Goal: Find specific page/section: Find specific page/section

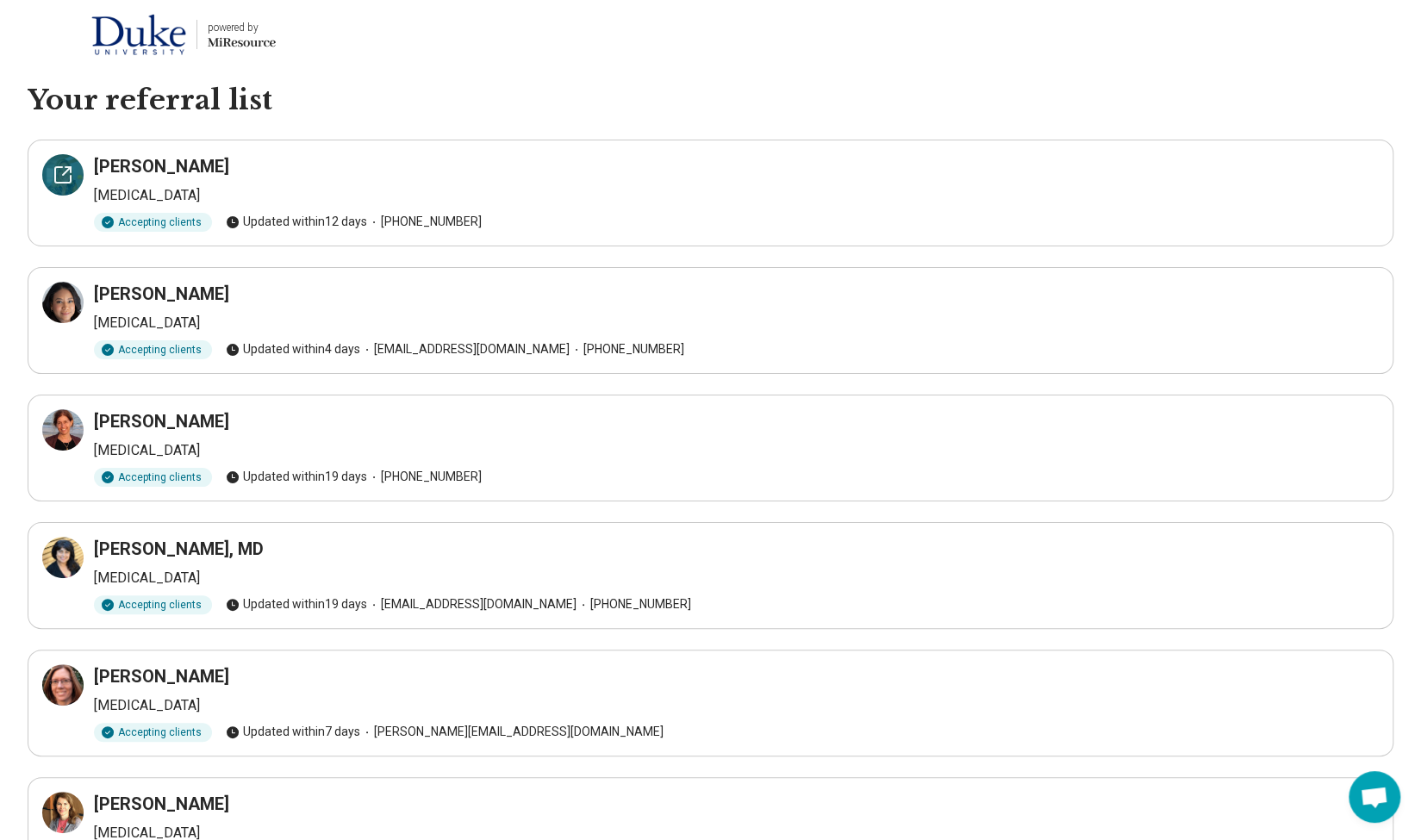
click at [61, 184] on div at bounding box center [63, 175] width 42 height 42
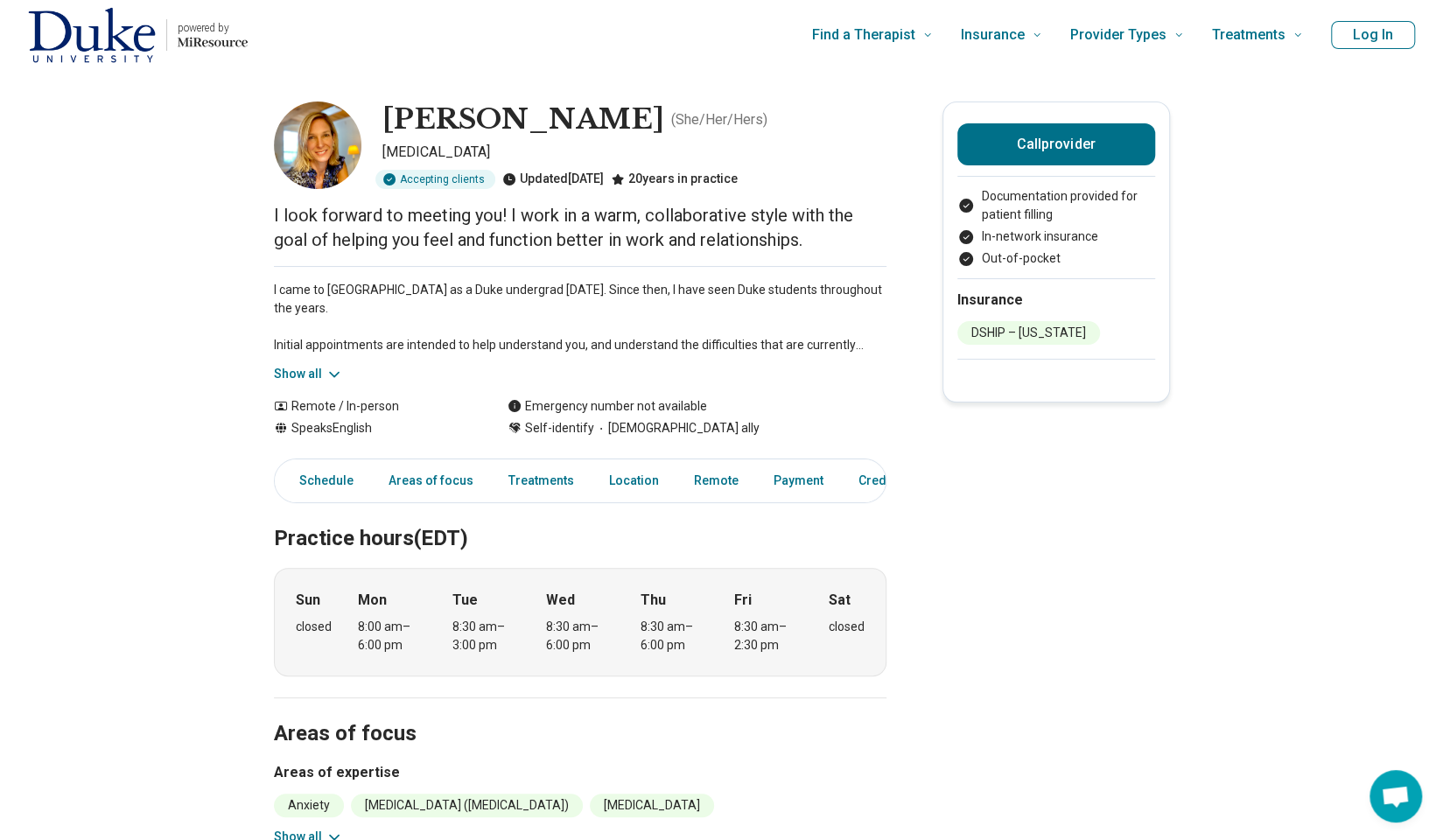
click at [326, 365] on button "Show all" at bounding box center [308, 374] width 69 height 18
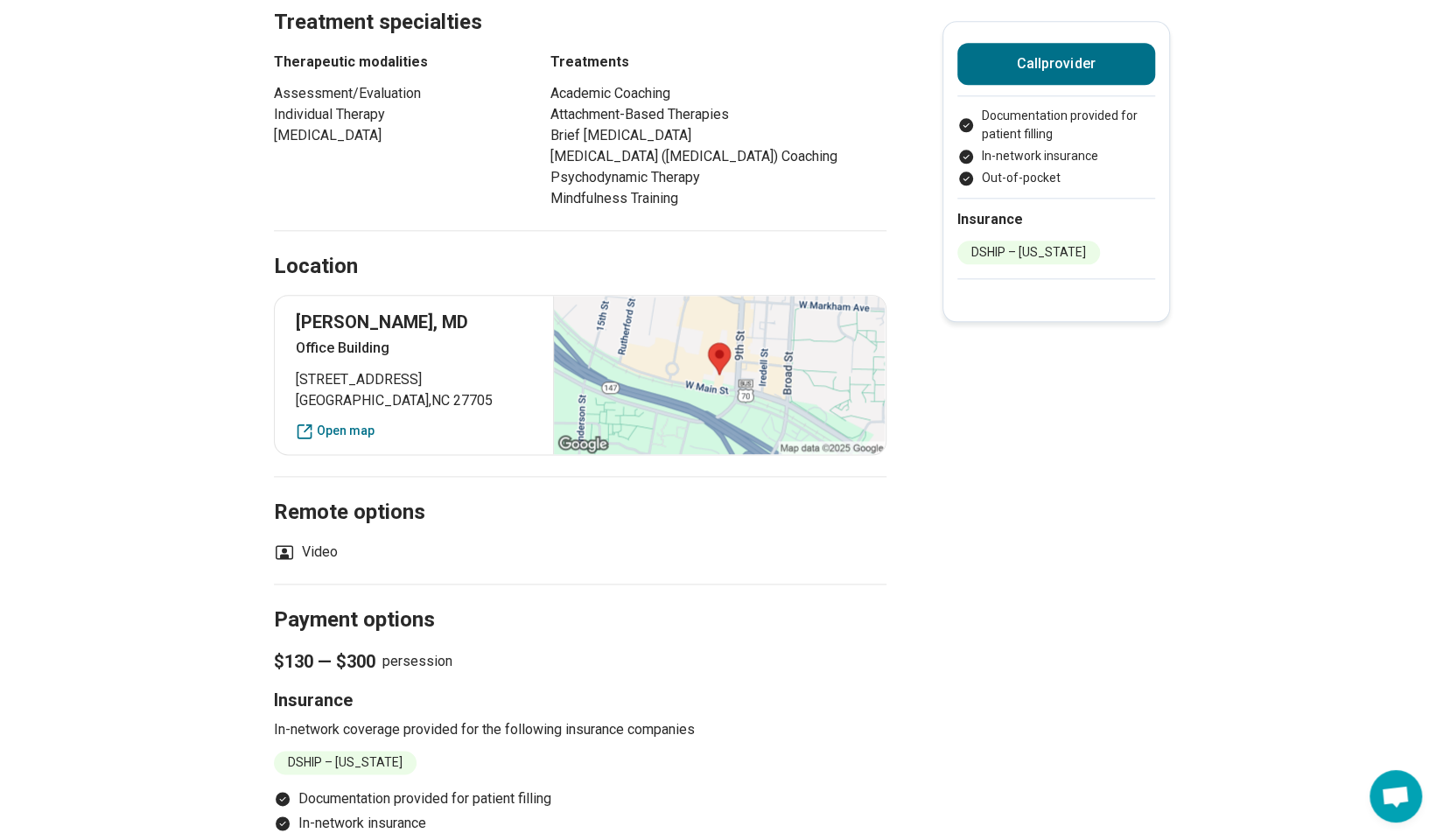
scroll to position [1208, 0]
click at [599, 364] on div at bounding box center [719, 374] width 331 height 158
click at [716, 372] on div at bounding box center [719, 374] width 331 height 158
click at [722, 392] on div at bounding box center [719, 374] width 331 height 158
click at [331, 439] on link "Open map" at bounding box center [414, 430] width 237 height 18
